Goal: Book appointment/travel/reservation

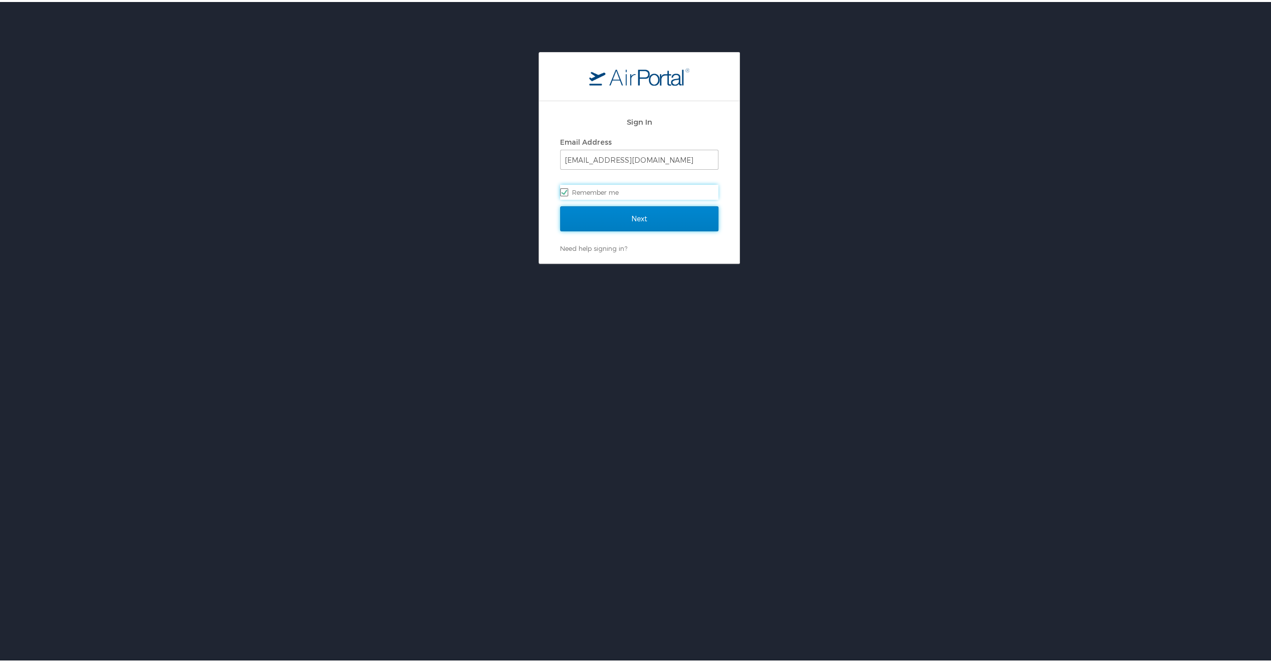
click at [617, 216] on input "Next" at bounding box center [639, 216] width 158 height 25
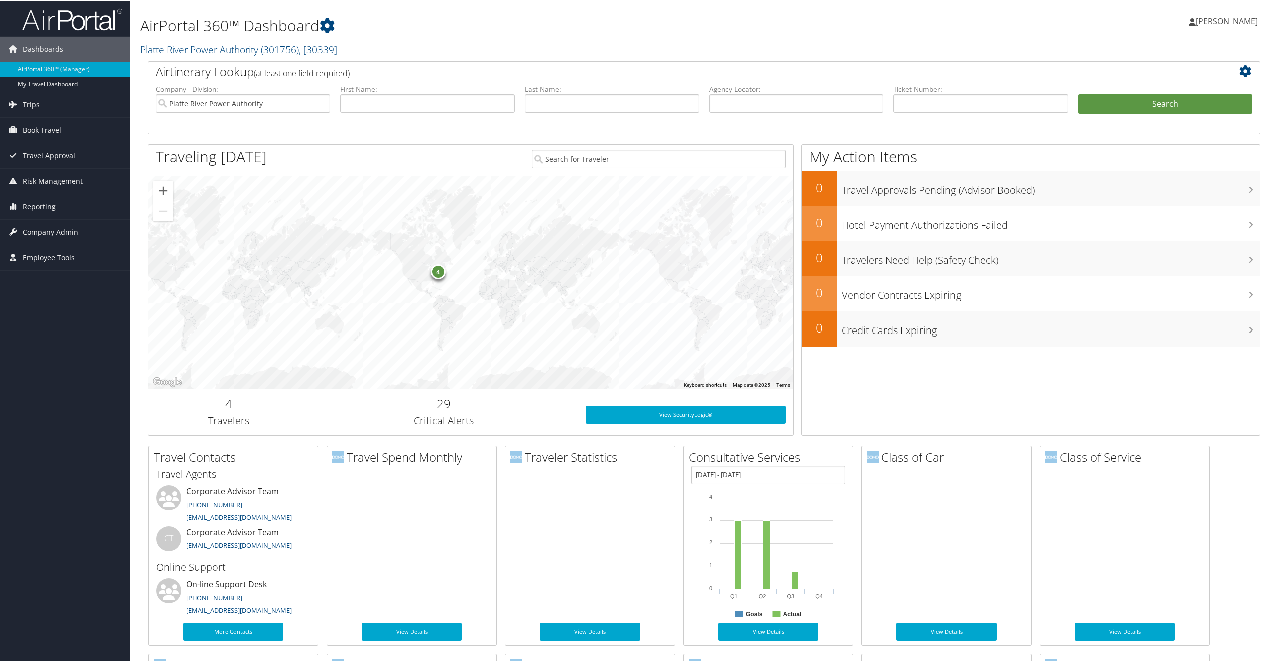
click at [51, 125] on span "Book Travel" at bounding box center [42, 129] width 39 height 25
click at [438, 269] on div "4" at bounding box center [437, 270] width 15 height 15
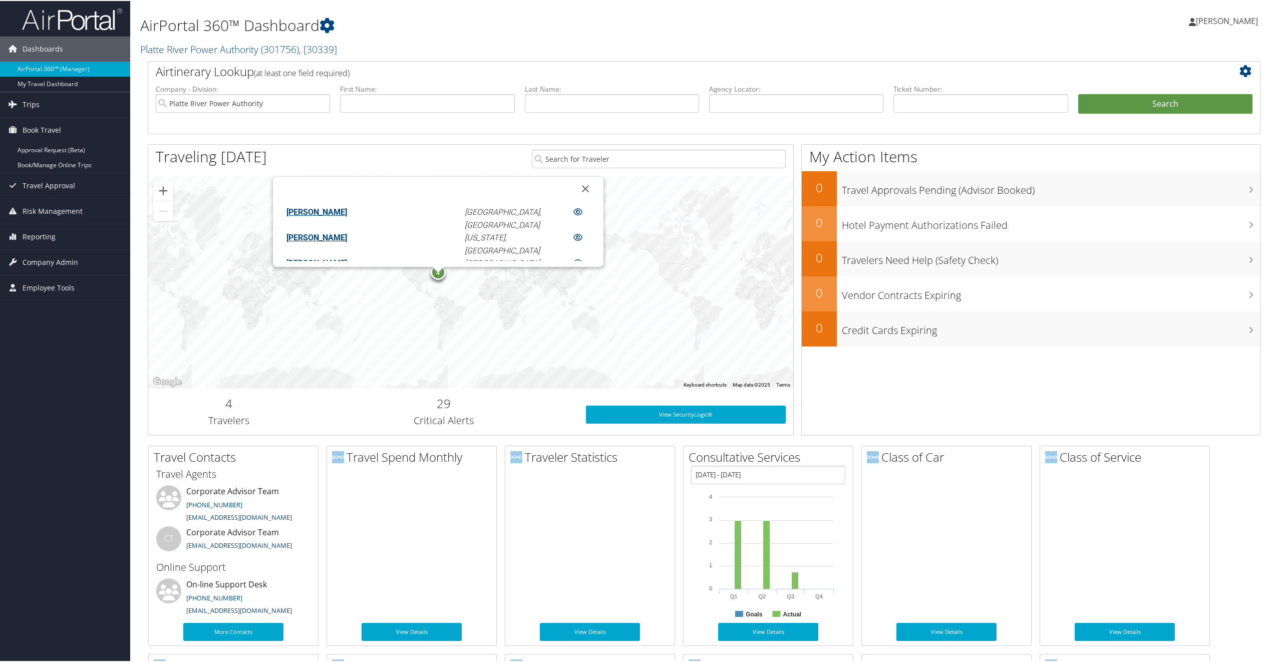
click at [40, 163] on link "Book/Manage Online Trips" at bounding box center [65, 164] width 130 height 15
